Goal: Find specific page/section: Find specific page/section

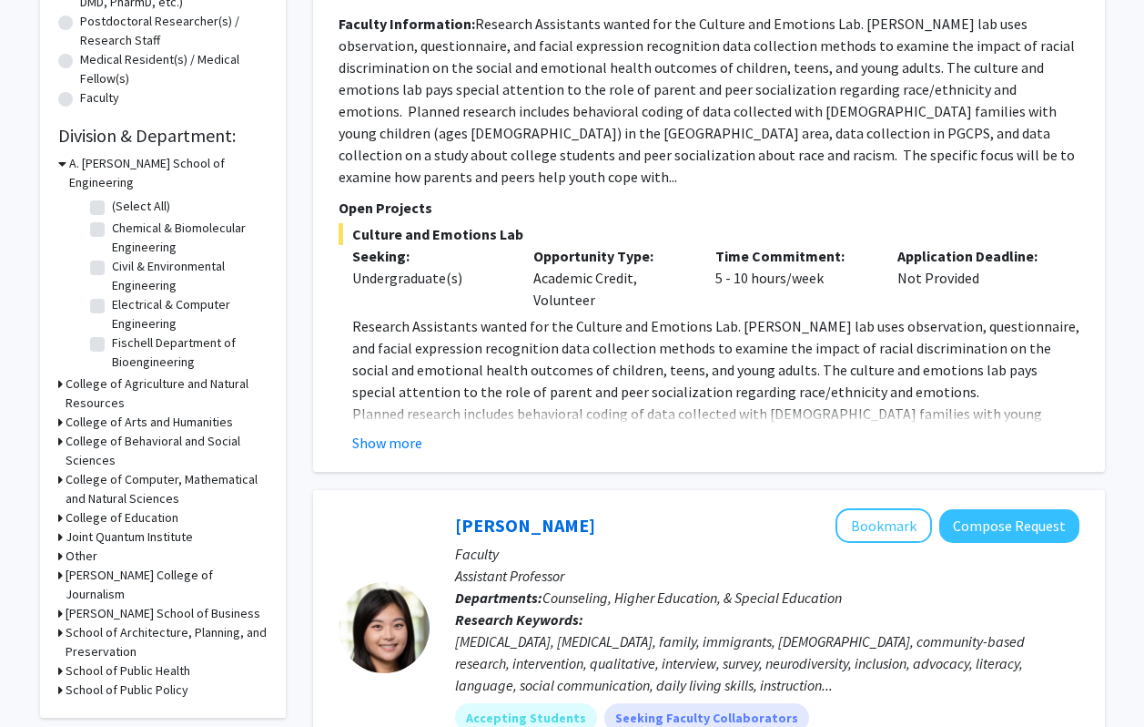
scroll to position [438, 0]
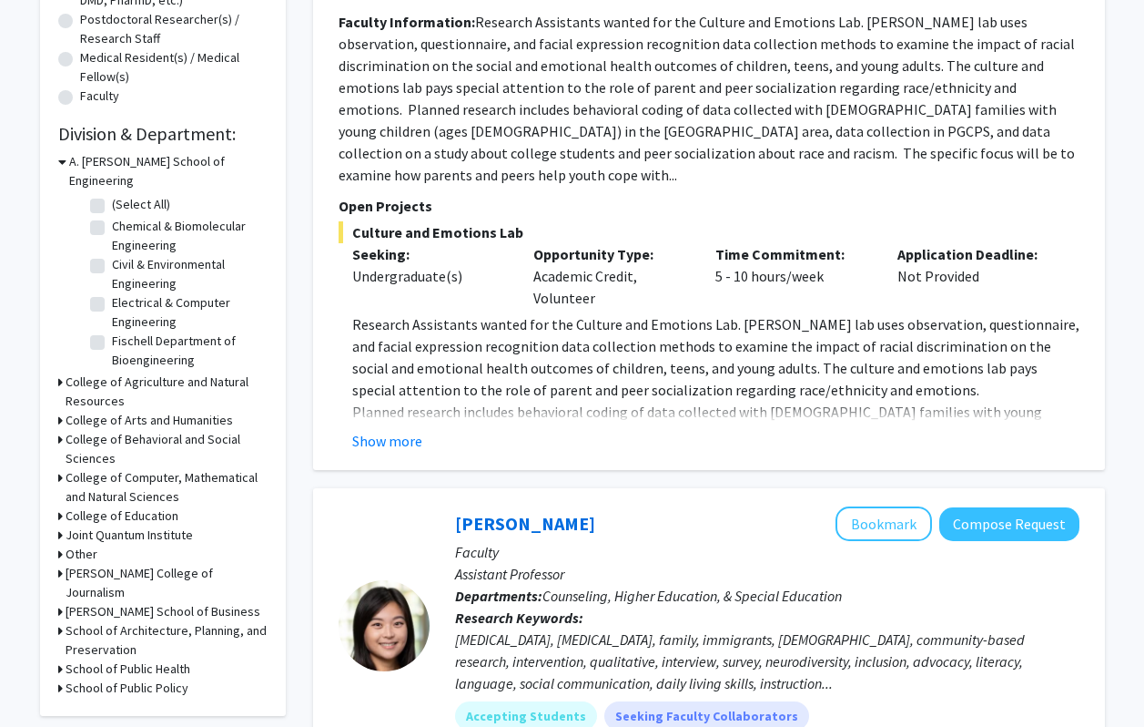
click at [89, 381] on h3 "College of Agriculture and Natural Resources" at bounding box center [167, 391] width 202 height 38
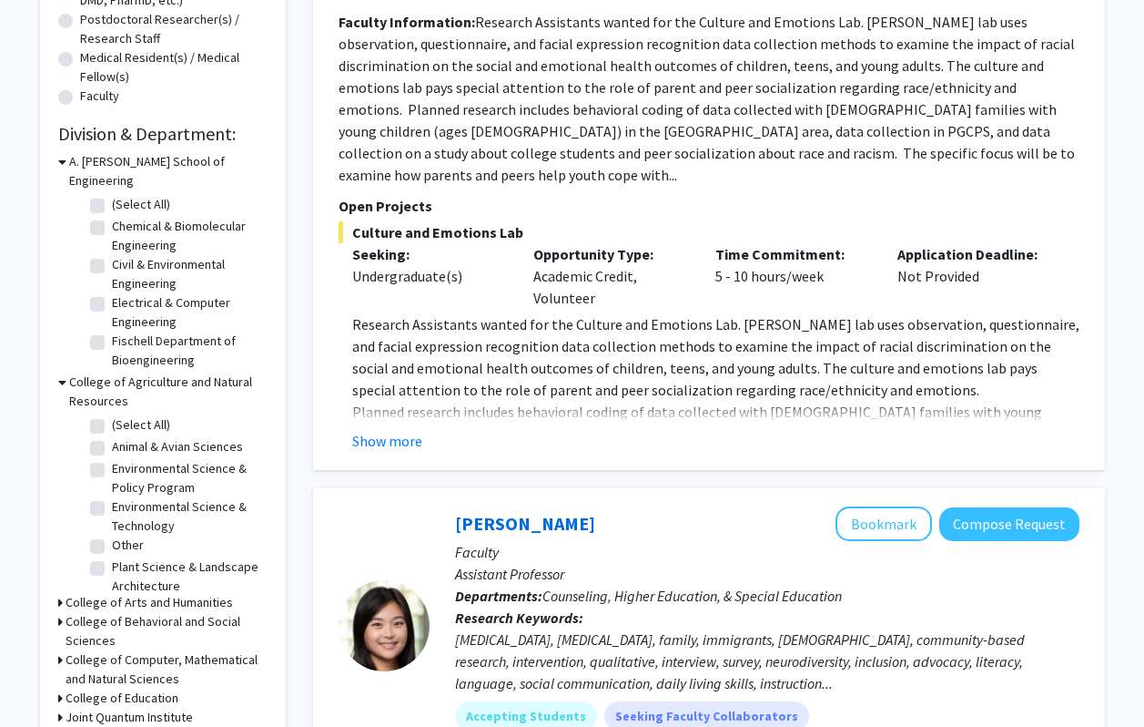
click at [112, 415] on label "(Select All)" at bounding box center [141, 424] width 58 height 19
click at [112, 415] on input "(Select All)" at bounding box center [118, 421] width 12 height 12
checkbox input "true"
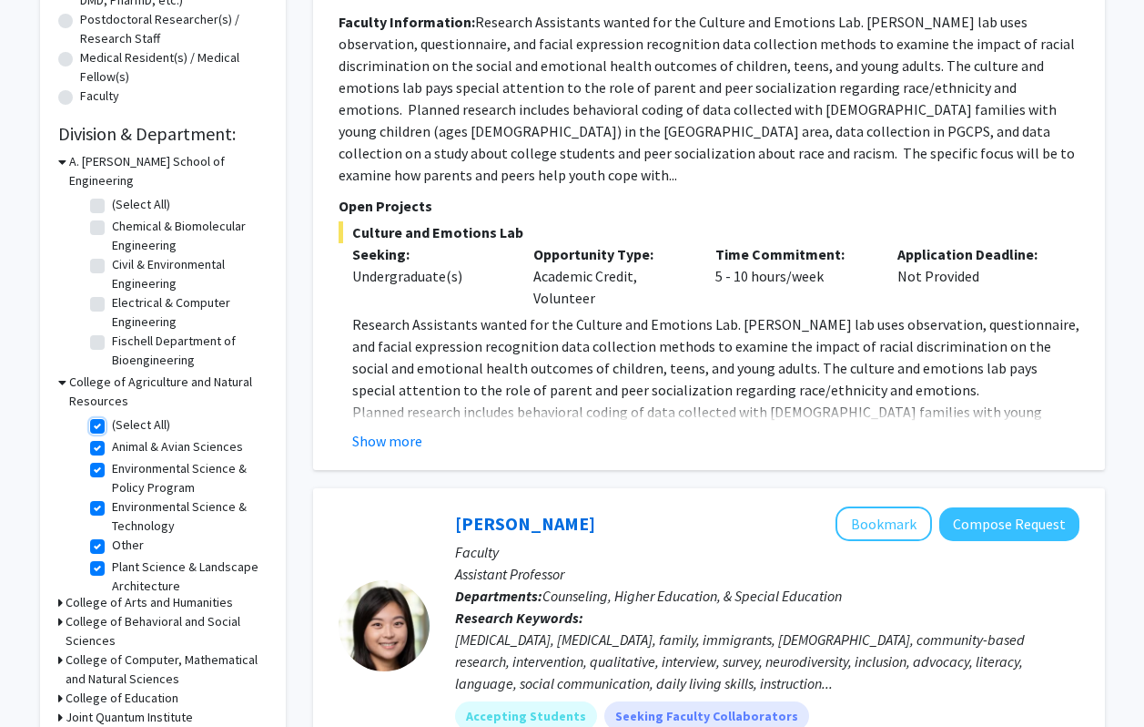
checkbox input "true"
